Goal: Information Seeking & Learning: Learn about a topic

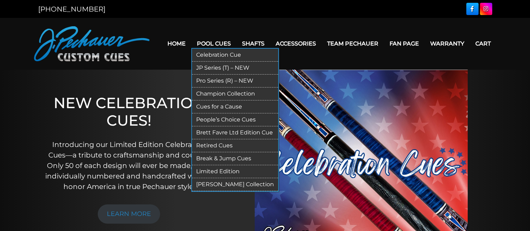
click at [224, 147] on link "Retired Cues" at bounding box center [235, 146] width 86 height 13
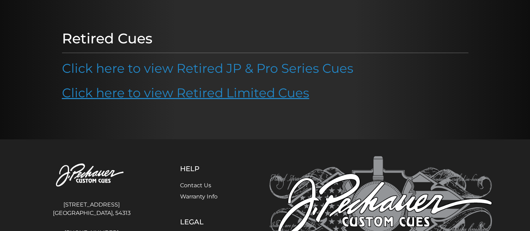
scroll to position [69, 0]
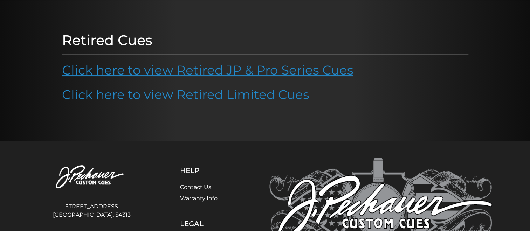
click at [185, 73] on link "Click here to view Retired JP & Pro Series Cues" at bounding box center [208, 69] width 292 height 15
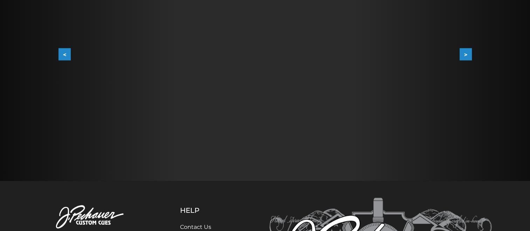
scroll to position [185, 0]
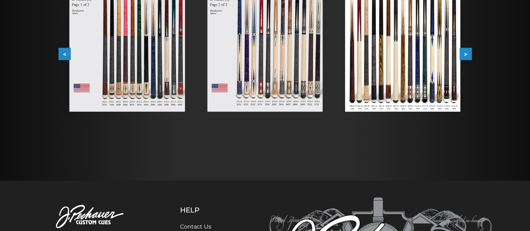
click at [169, 98] on img at bounding box center [126, 38] width 115 height 145
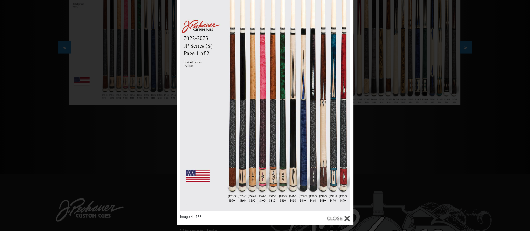
scroll to position [0, 0]
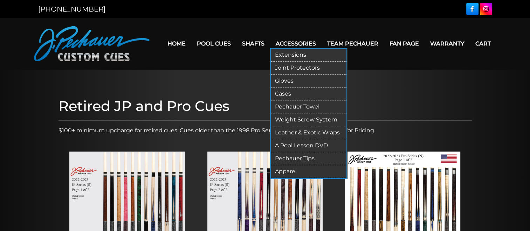
click at [294, 133] on link "Leather & Exotic Wraps" at bounding box center [309, 133] width 76 height 13
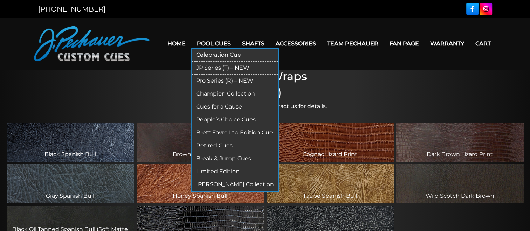
click at [212, 147] on link "Retired Cues" at bounding box center [235, 146] width 86 height 13
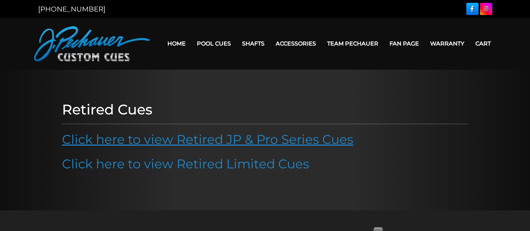
click at [206, 145] on link "Click here to view Retired JP & Pro Series Cues" at bounding box center [208, 139] width 292 height 15
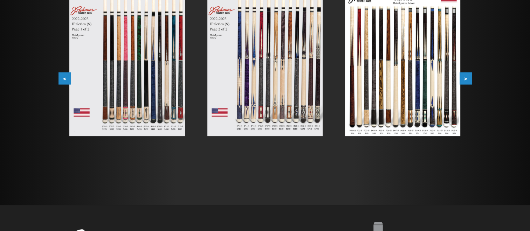
scroll to position [161, 0]
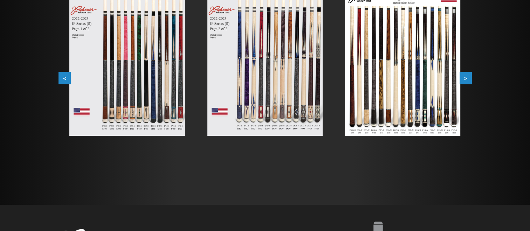
click at [143, 114] on img at bounding box center [126, 63] width 115 height 145
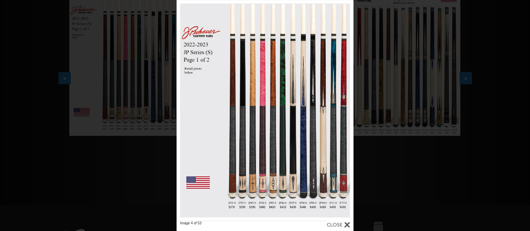
drag, startPoint x: 125, startPoint y: 157, endPoint x: 129, endPoint y: 136, distance: 21.4
click at [125, 157] on div "Image 4 of 53" at bounding box center [265, 115] width 530 height 231
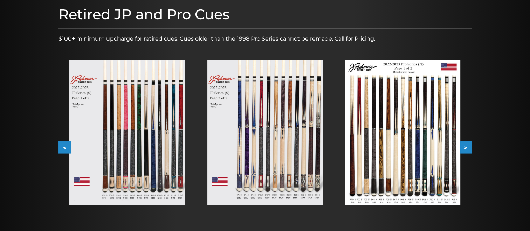
scroll to position [0, 0]
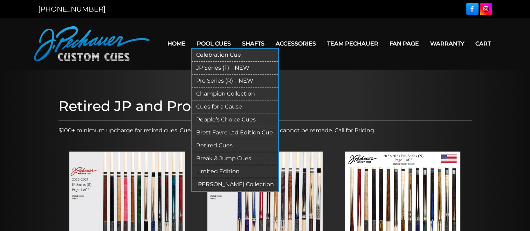
click at [217, 146] on link "Retired Cues" at bounding box center [235, 146] width 86 height 13
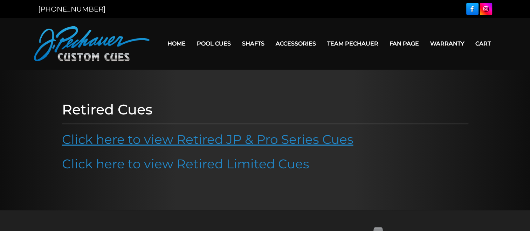
click at [167, 142] on link "Click here to view Retired JP & Pro Series Cues" at bounding box center [208, 139] width 292 height 15
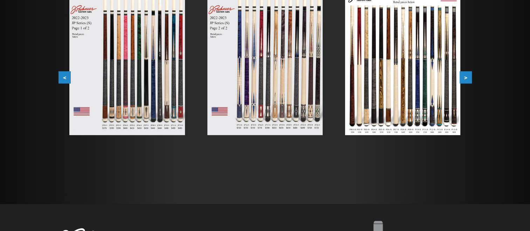
scroll to position [162, 0]
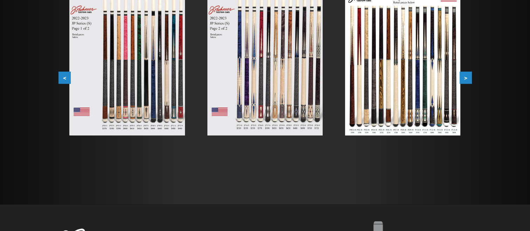
click at [467, 79] on button ">" at bounding box center [466, 78] width 12 height 12
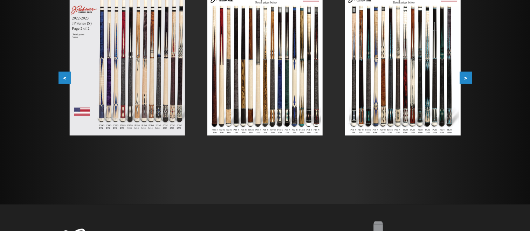
click at [399, 119] on img at bounding box center [402, 62] width 115 height 145
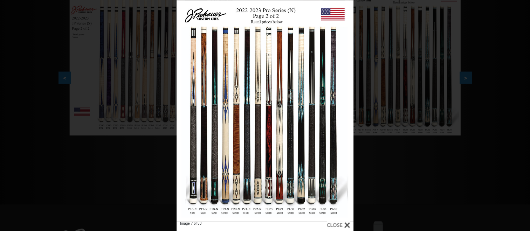
drag, startPoint x: 126, startPoint y: 163, endPoint x: 124, endPoint y: 134, distance: 28.8
click at [127, 161] on div "Image 7 of 53" at bounding box center [265, 115] width 530 height 231
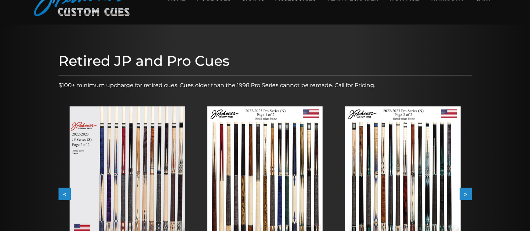
scroll to position [0, 0]
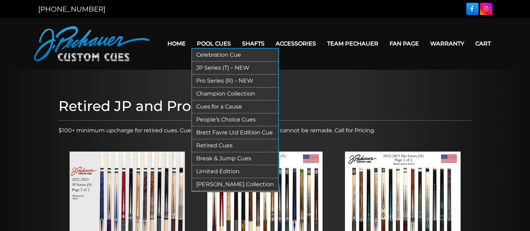
click at [210, 68] on link "JP Series (T) – NEW" at bounding box center [235, 68] width 86 height 13
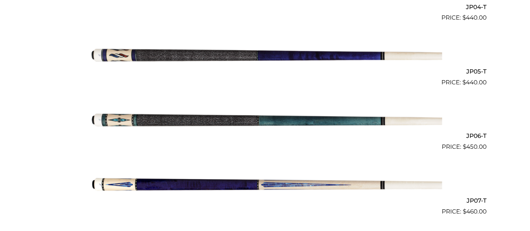
scroll to position [459, 0]
